Goal: Find specific page/section: Find specific page/section

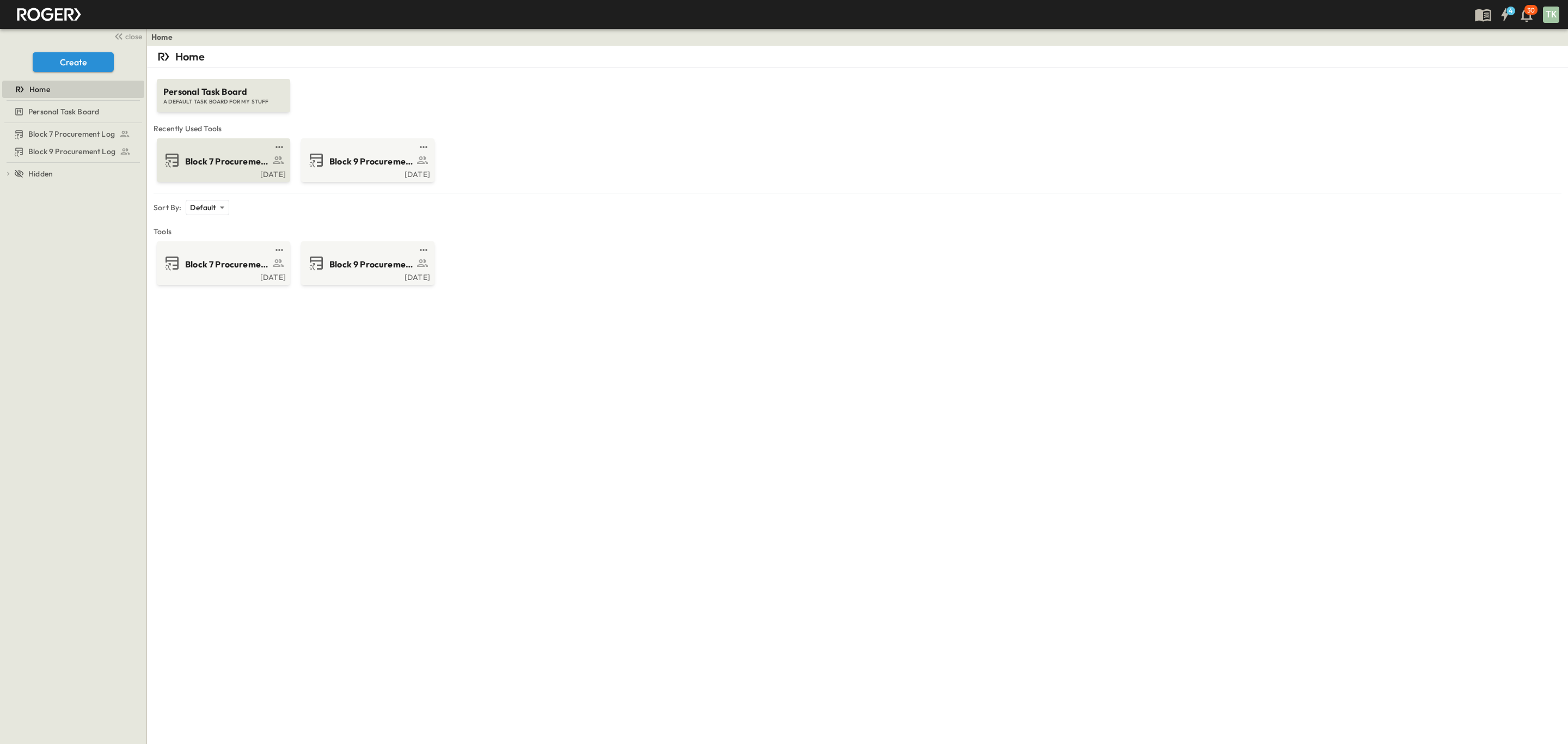
click at [208, 157] on span "Block 7 Procurement Log" at bounding box center [227, 161] width 85 height 13
